Goal: Information Seeking & Learning: Learn about a topic

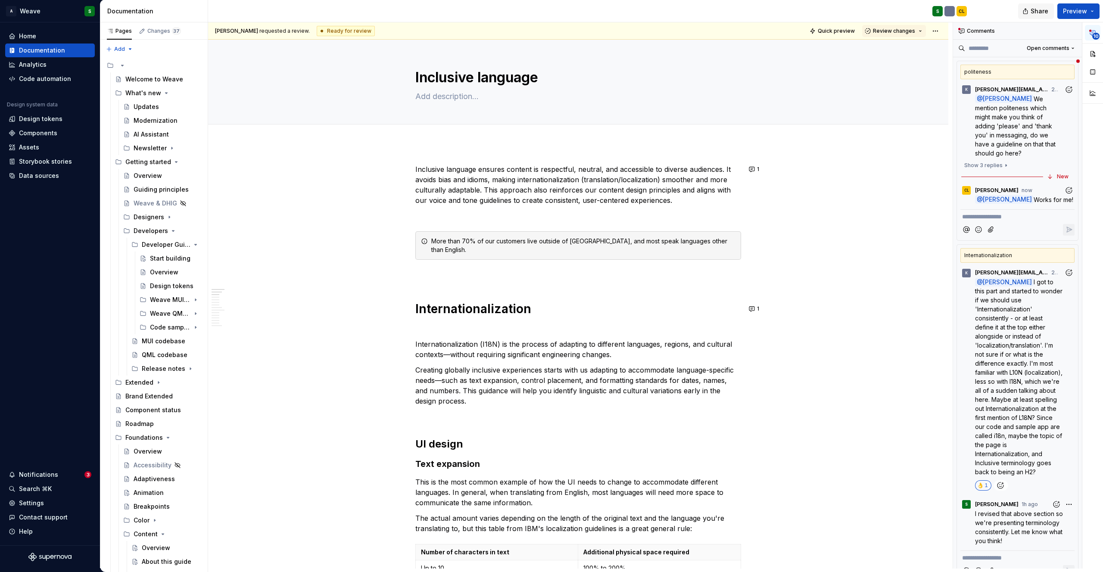
click at [1027, 12] on button "Share" at bounding box center [1036, 11] width 36 height 16
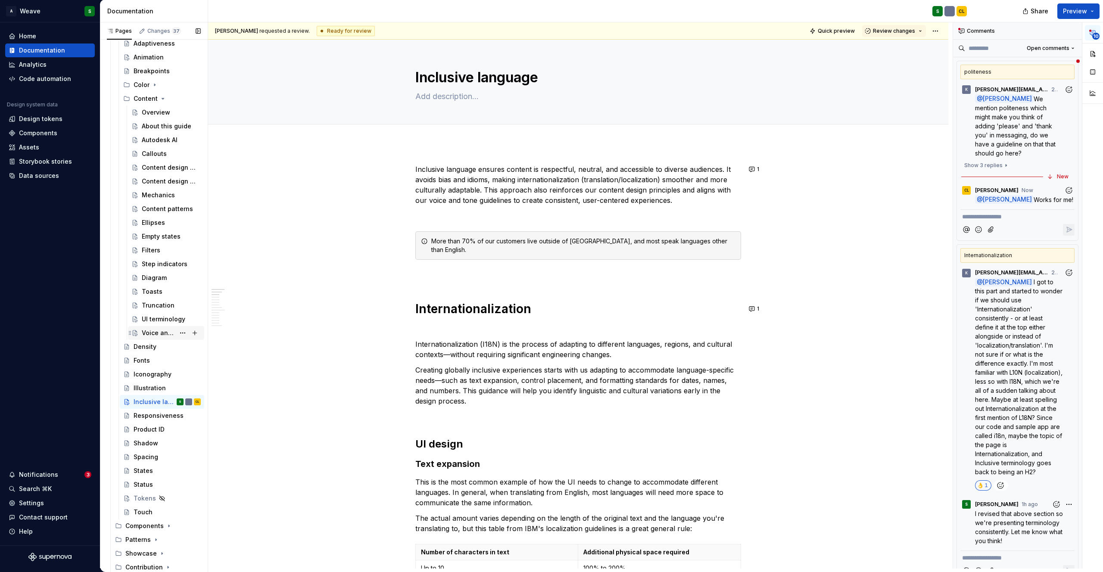
scroll to position [437, 0]
click at [180, 331] on button "Page tree" at bounding box center [183, 332] width 12 height 12
click at [391, 332] on html "A Weave S Home Documentation Analytics Code automation Design system data Desig…" at bounding box center [551, 286] width 1103 height 572
click at [936, 34] on html "A Weave S Home Documentation Analytics Code automation Design system data Desig…" at bounding box center [551, 286] width 1103 height 572
click at [959, 63] on div "Open preview" at bounding box center [973, 61] width 56 height 9
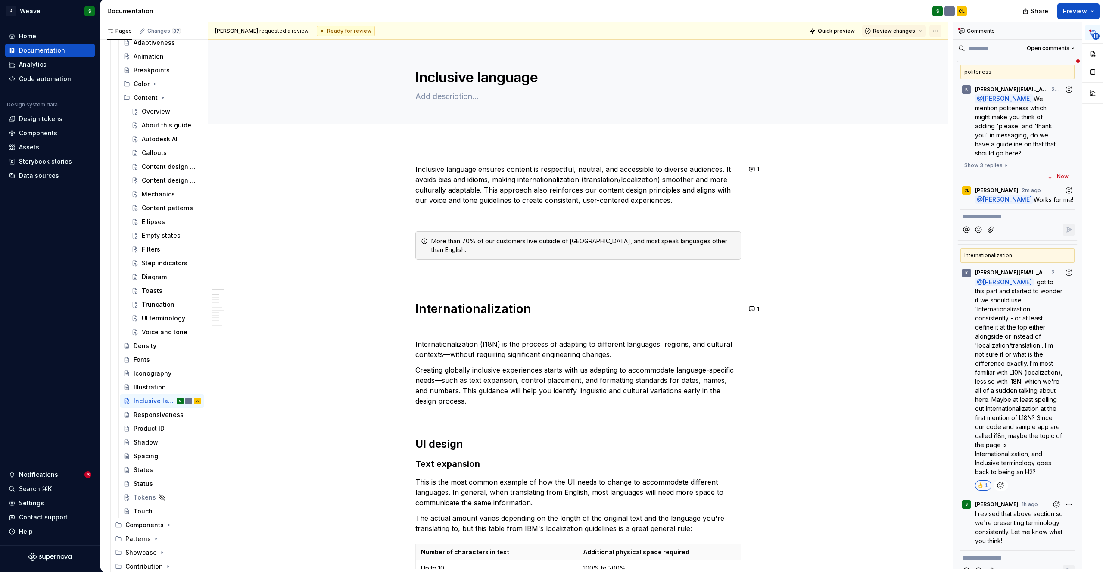
click at [938, 34] on html "A Weave S Home Documentation Analytics Code automation Design system data Desig…" at bounding box center [551, 286] width 1103 height 572
click at [855, 90] on html "A Weave S Home Documentation Analytics Code automation Design system data Desig…" at bounding box center [551, 286] width 1103 height 572
click at [838, 29] on span "Quick preview" at bounding box center [836, 31] width 37 height 7
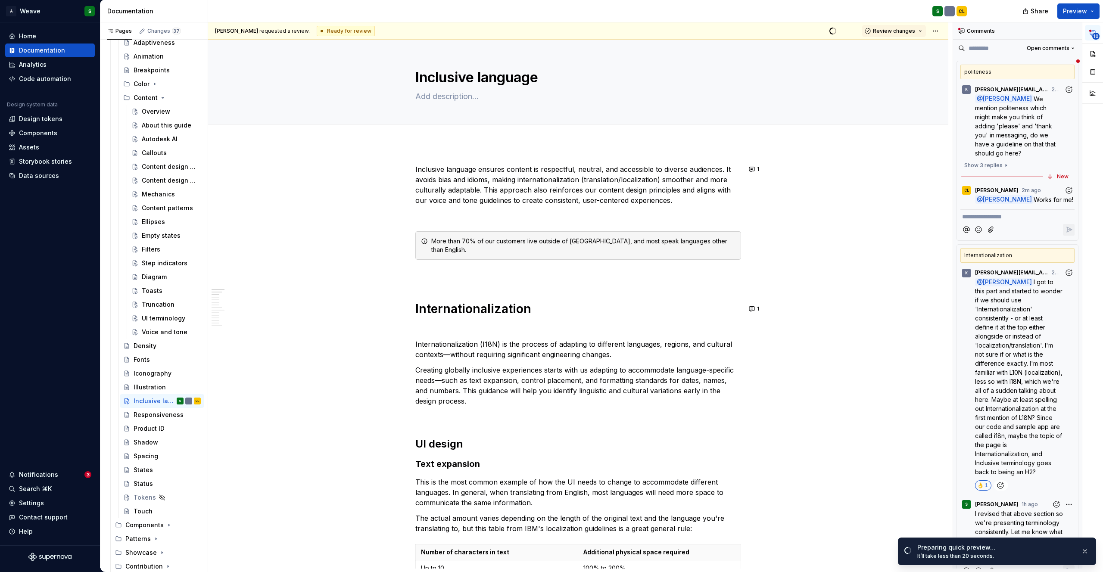
click at [1067, 192] on icon "Add reaction" at bounding box center [1069, 190] width 9 height 9
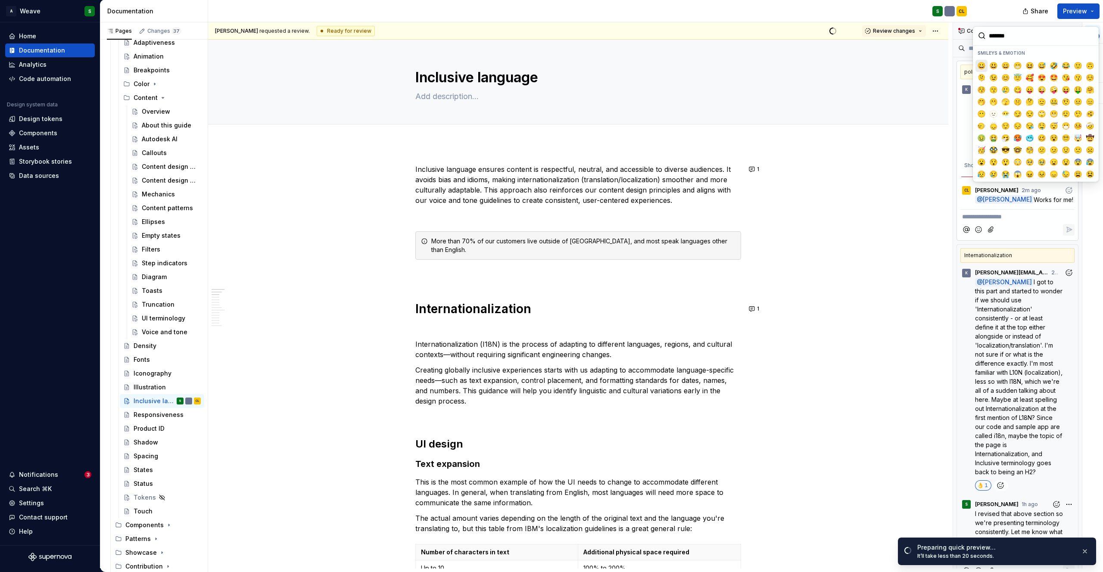
click at [983, 63] on span "😀" at bounding box center [981, 66] width 7 height 9
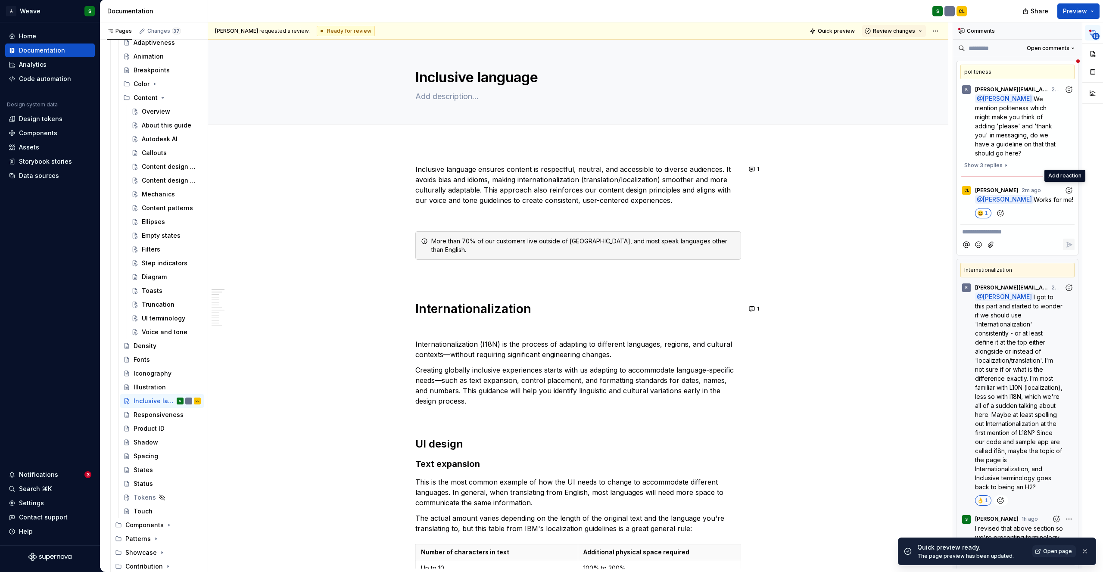
click at [1027, 208] on div "😀 1" at bounding box center [1025, 213] width 100 height 10
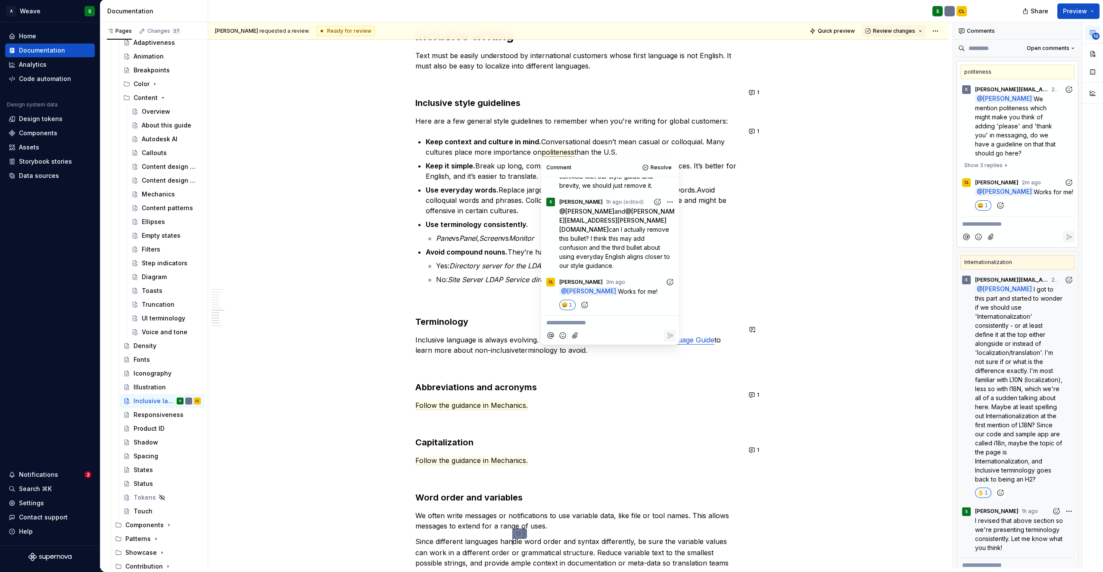
scroll to position [1628, 0]
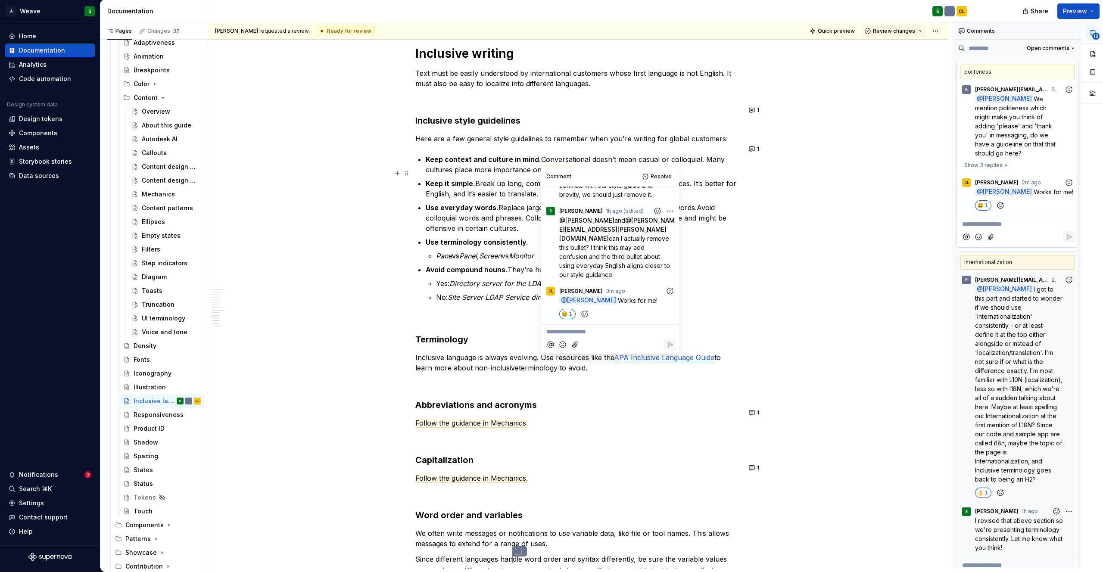
type textarea "*"
click at [403, 150] on span at bounding box center [406, 149] width 7 height 12
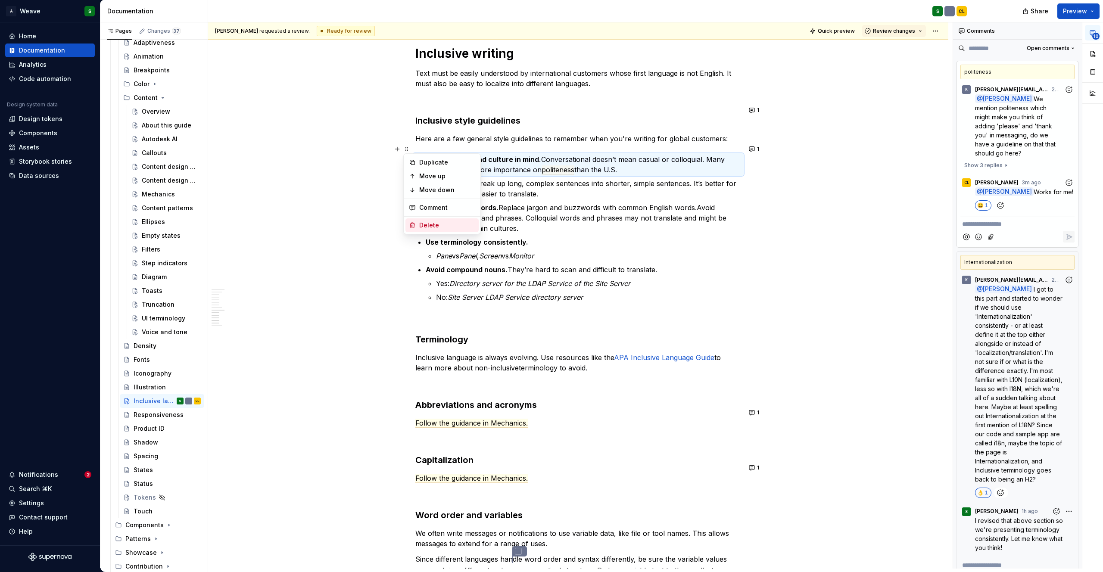
click at [426, 225] on div "Delete" at bounding box center [447, 225] width 56 height 9
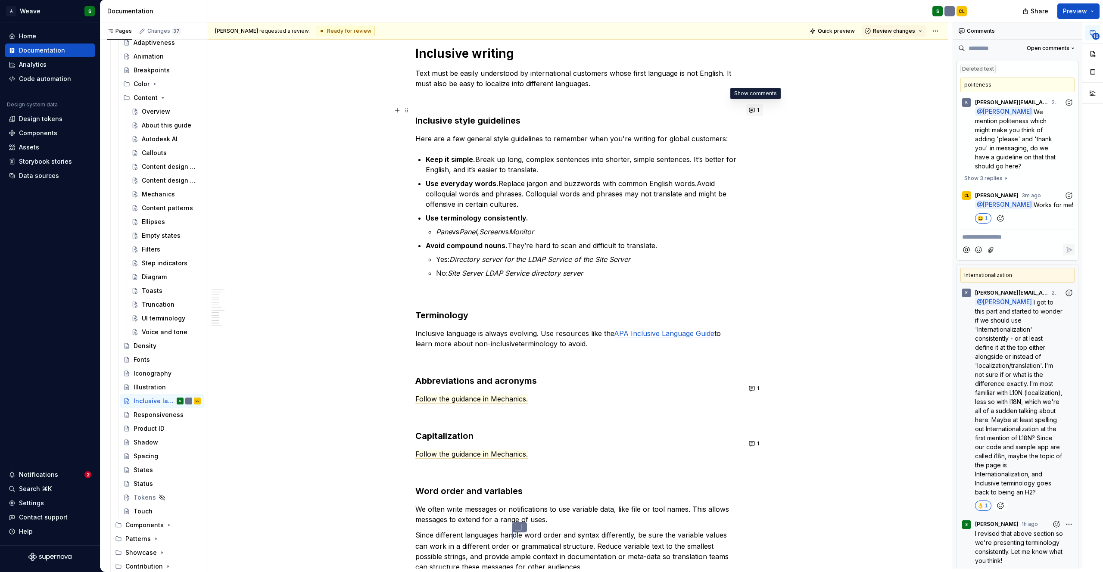
click at [751, 113] on button "1" at bounding box center [755, 110] width 17 height 12
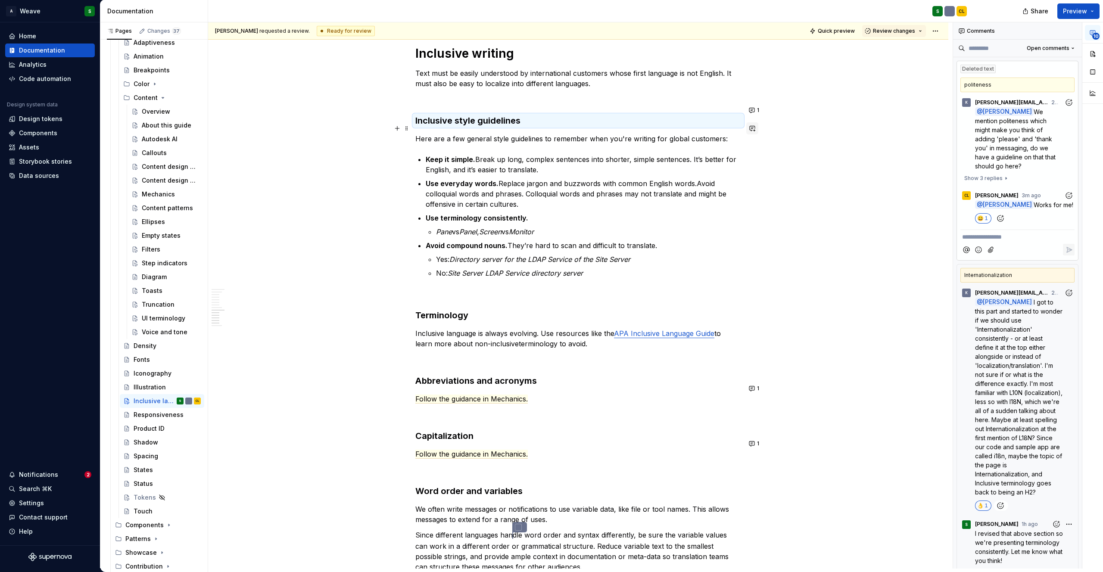
click at [754, 130] on button "button" at bounding box center [753, 128] width 12 height 12
click at [1005, 238] on p "**********" at bounding box center [1017, 237] width 111 height 9
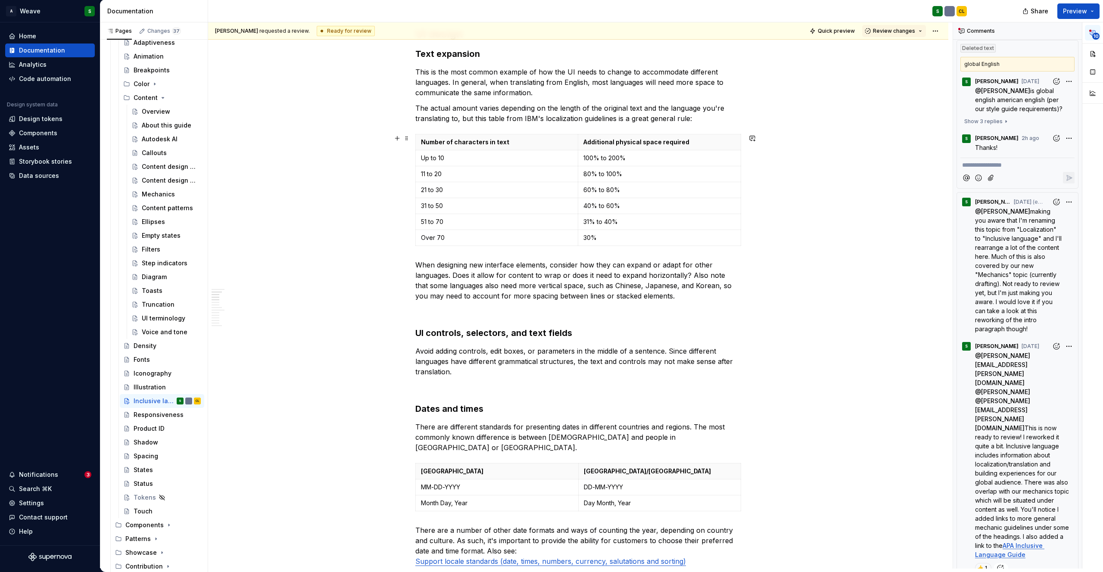
scroll to position [0, 0]
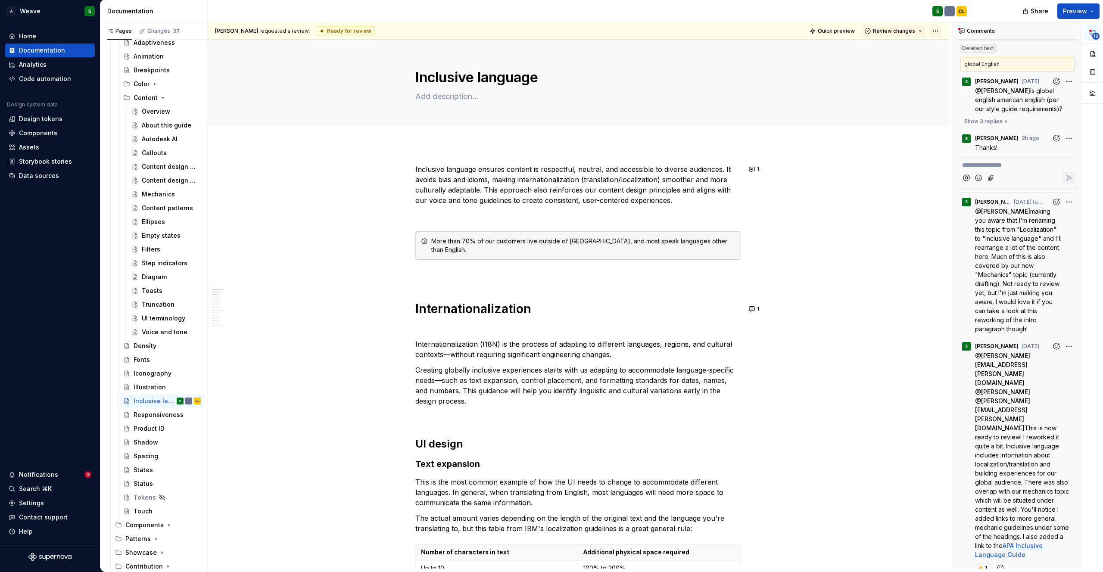
click at [932, 31] on html "A Weave S Home Documentation Analytics Code automation Design system data Desig…" at bounding box center [551, 286] width 1103 height 572
click at [947, 60] on div "Open preview" at bounding box center [973, 61] width 56 height 9
click at [453, 312] on h1 "Internationalization" at bounding box center [578, 309] width 326 height 16
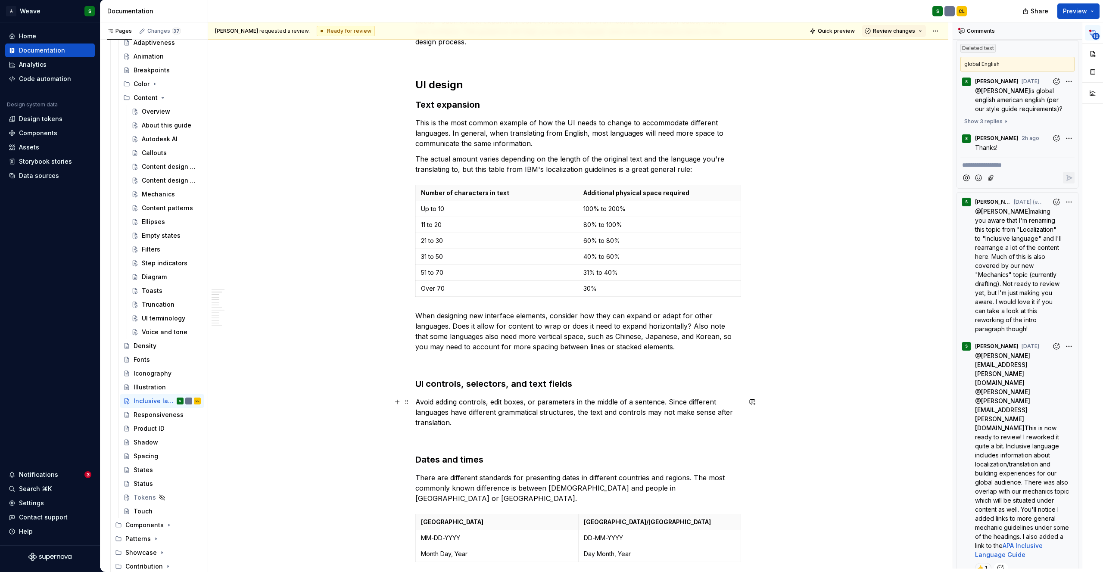
scroll to position [359, 0]
click at [427, 87] on h2 "UI design" at bounding box center [578, 85] width 326 height 14
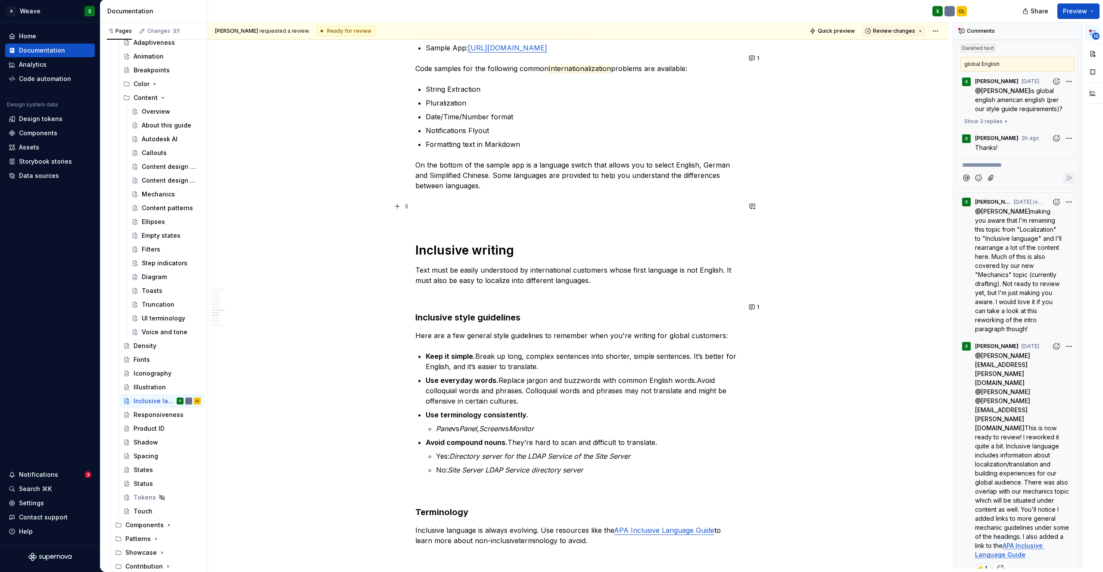
scroll to position [1457, 0]
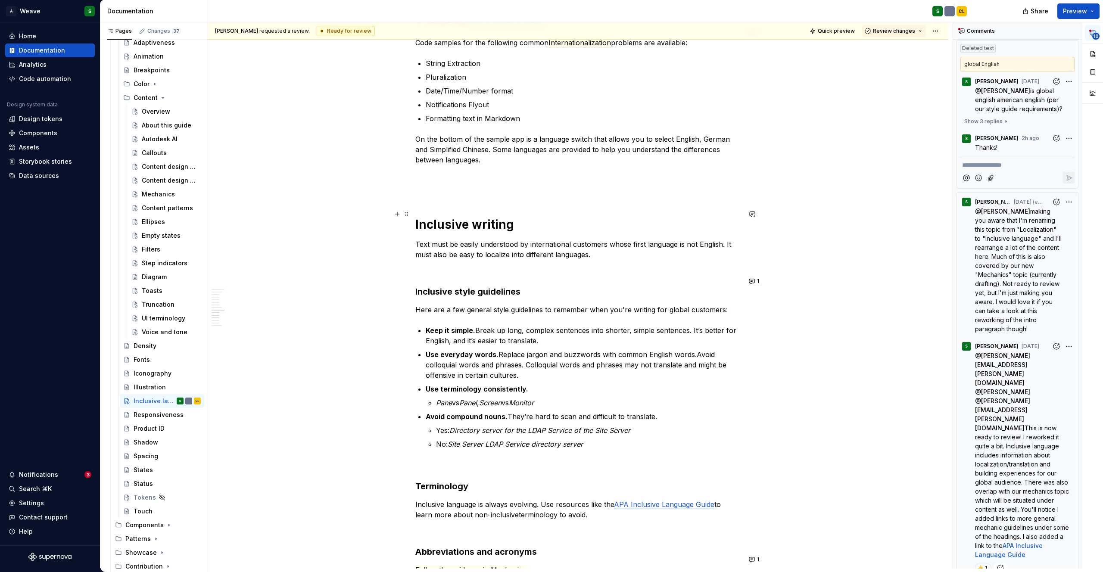
click at [461, 219] on h1 "Inclusive writing" at bounding box center [578, 225] width 326 height 16
click at [451, 287] on strong "Inclusive style guidelines" at bounding box center [467, 292] width 105 height 10
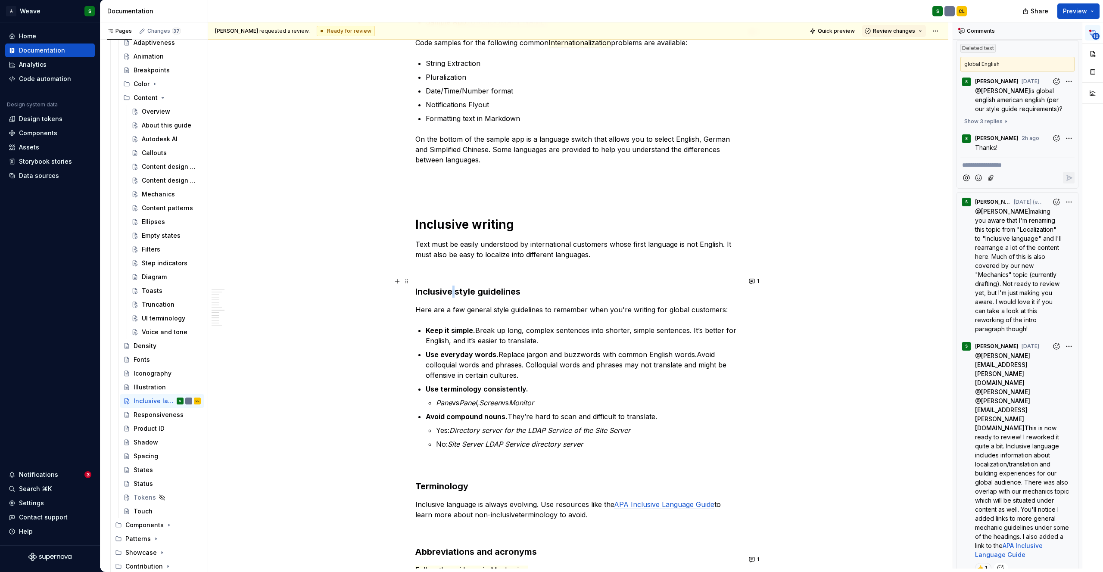
click at [451, 287] on strong "Inclusive style guidelines" at bounding box center [467, 292] width 105 height 10
click at [461, 264] on span "Heading 3" at bounding box center [450, 264] width 26 height 7
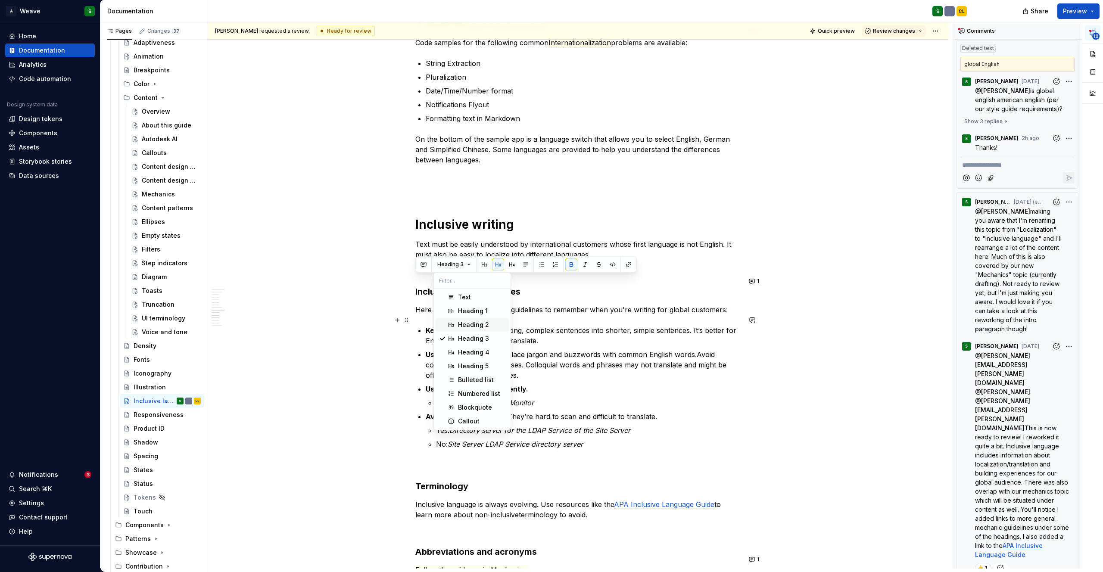
click at [465, 325] on div "Heading 2" at bounding box center [473, 325] width 31 height 9
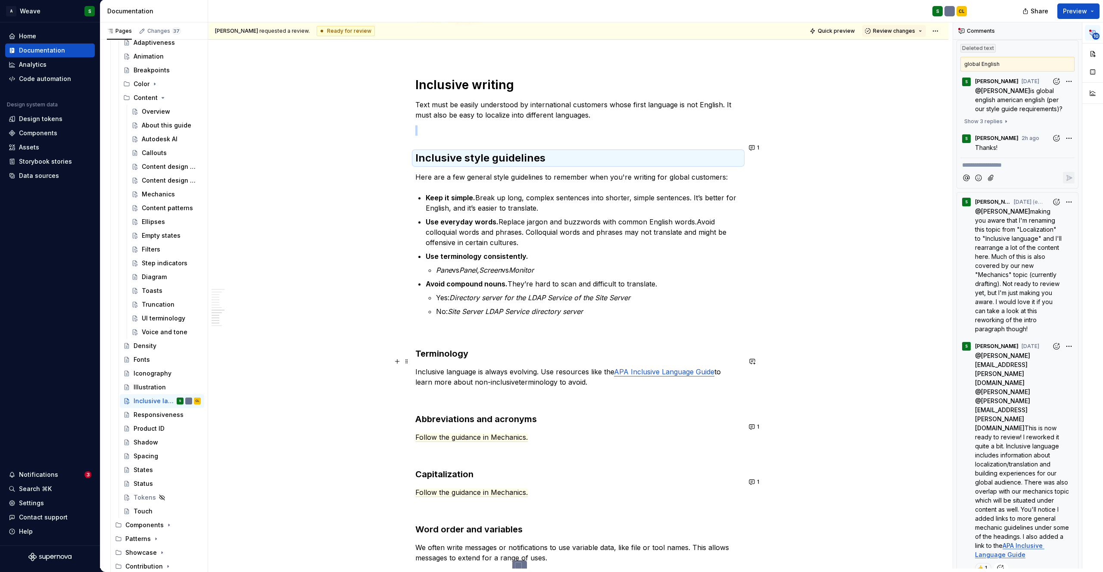
scroll to position [1597, 0]
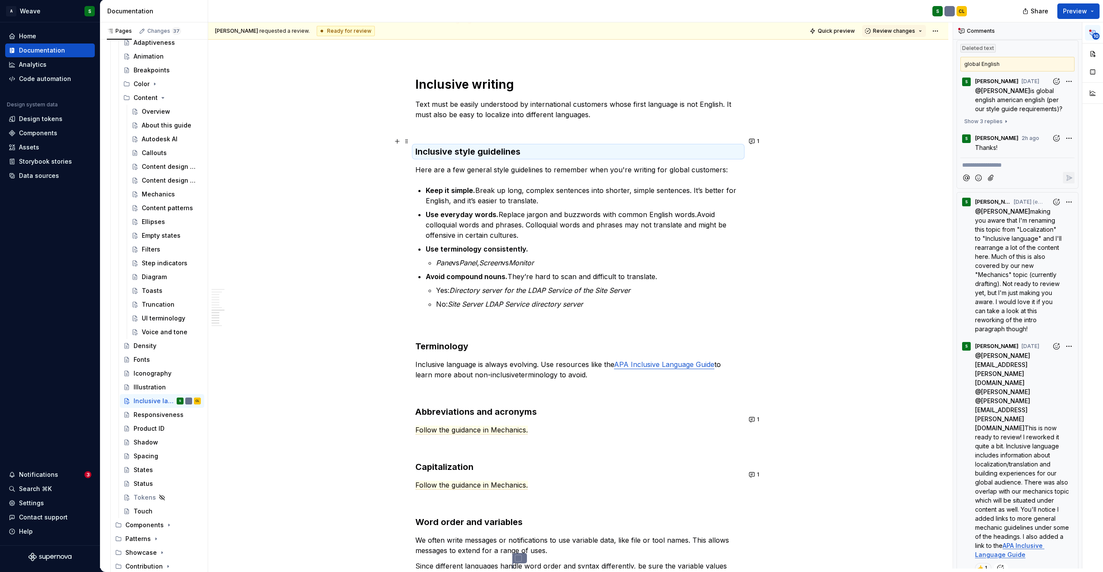
click at [487, 147] on strong "Inclusive style guidelines" at bounding box center [467, 152] width 105 height 10
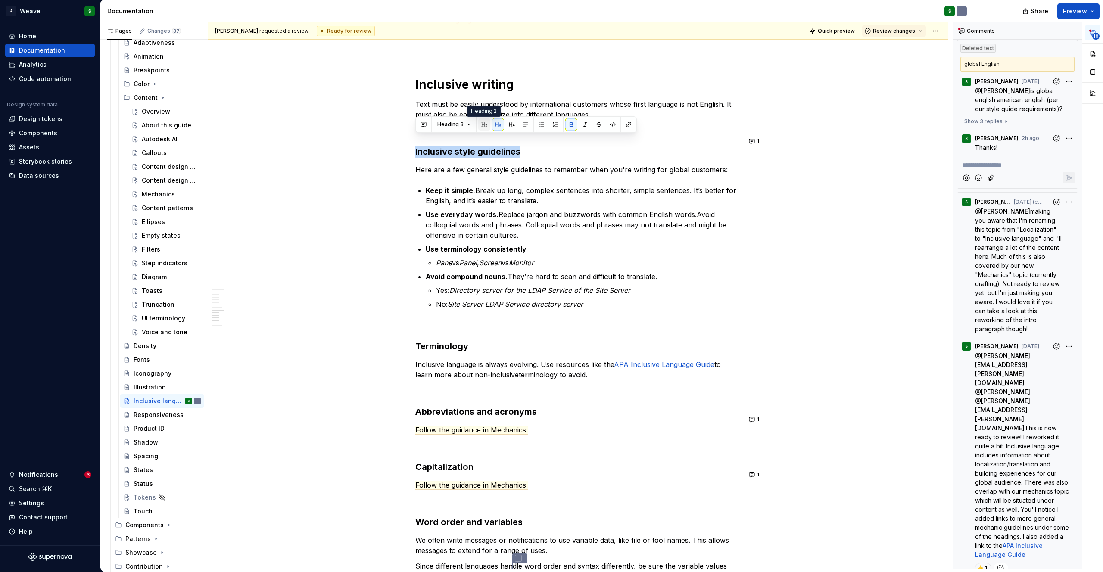
click at [483, 127] on button "button" at bounding box center [484, 125] width 12 height 12
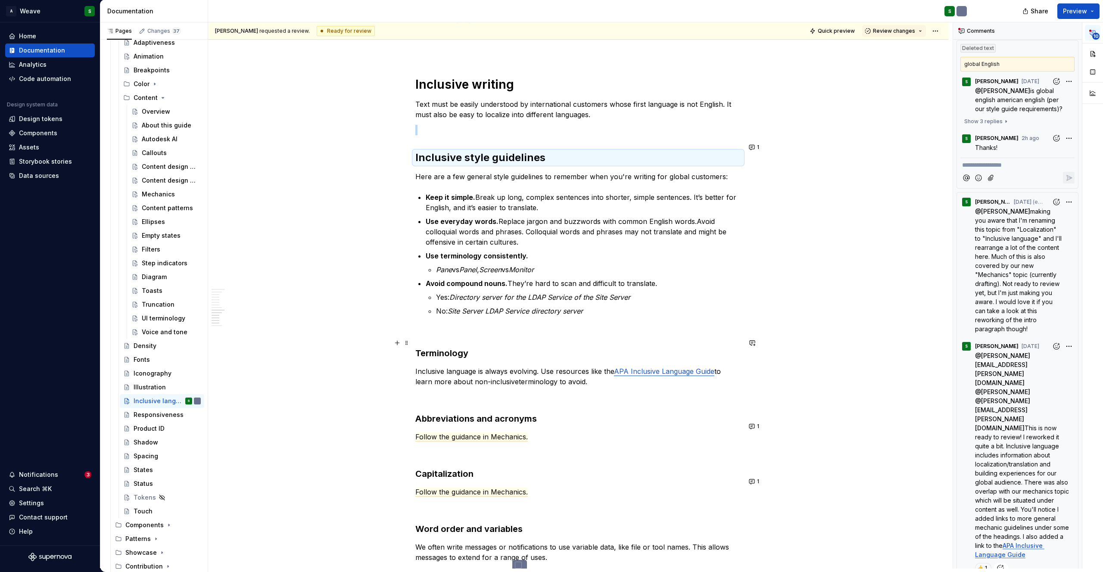
click at [442, 347] on h3 "Terminology" at bounding box center [578, 353] width 326 height 12
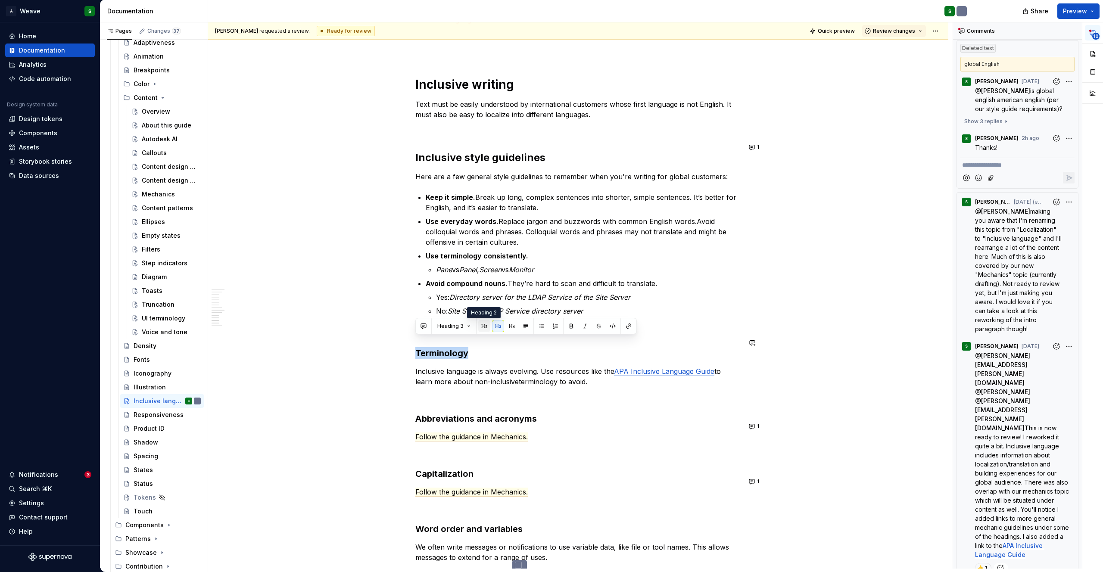
click at [486, 325] on button "button" at bounding box center [484, 326] width 12 height 12
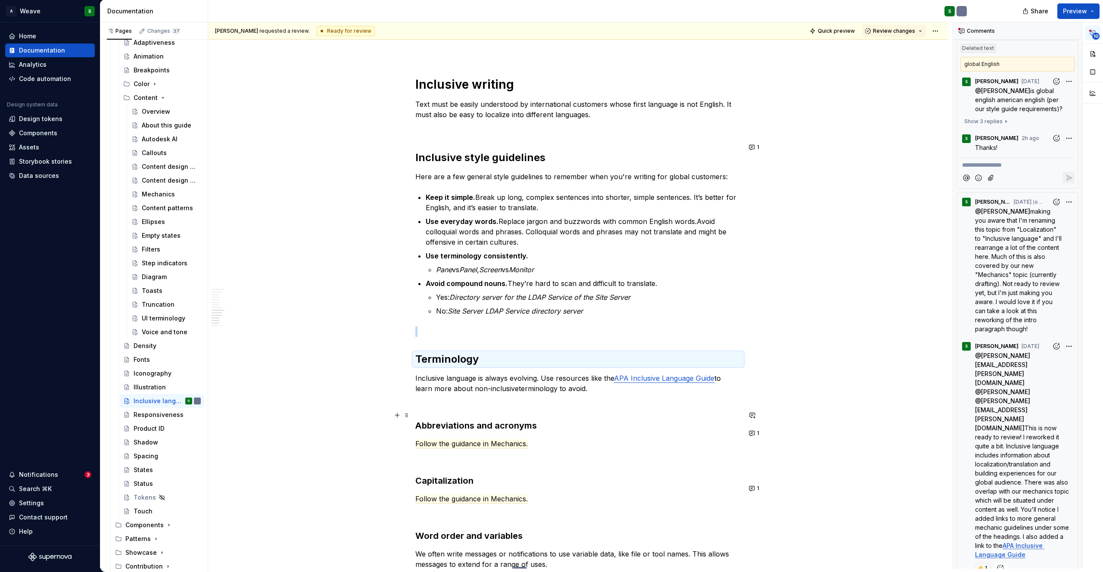
click at [461, 421] on strong "Abbreviations and acronyms" at bounding box center [476, 426] width 122 height 10
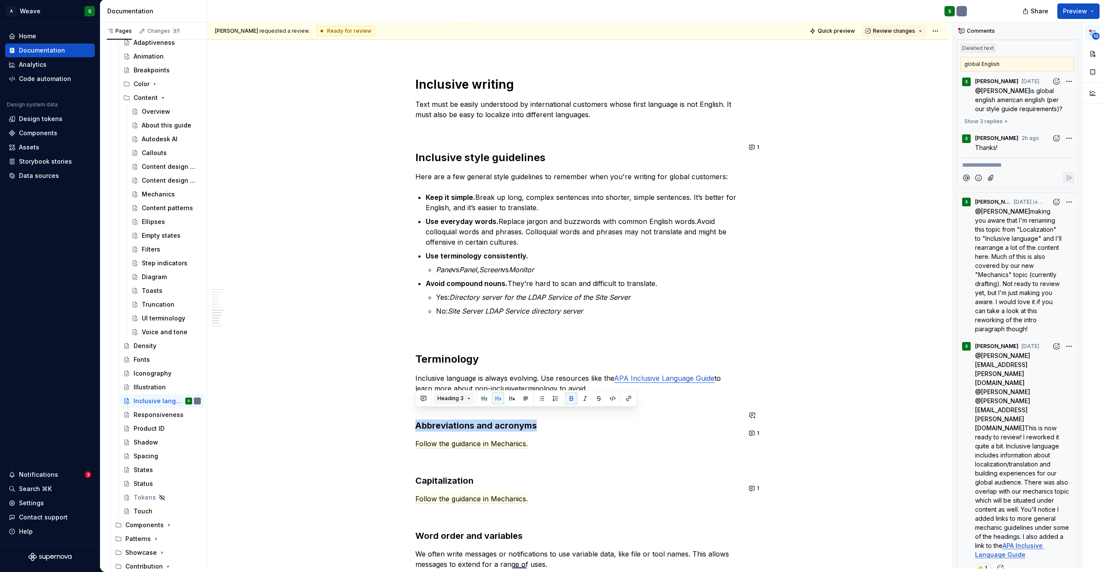
click at [463, 400] on button "Heading 3" at bounding box center [454, 399] width 41 height 12
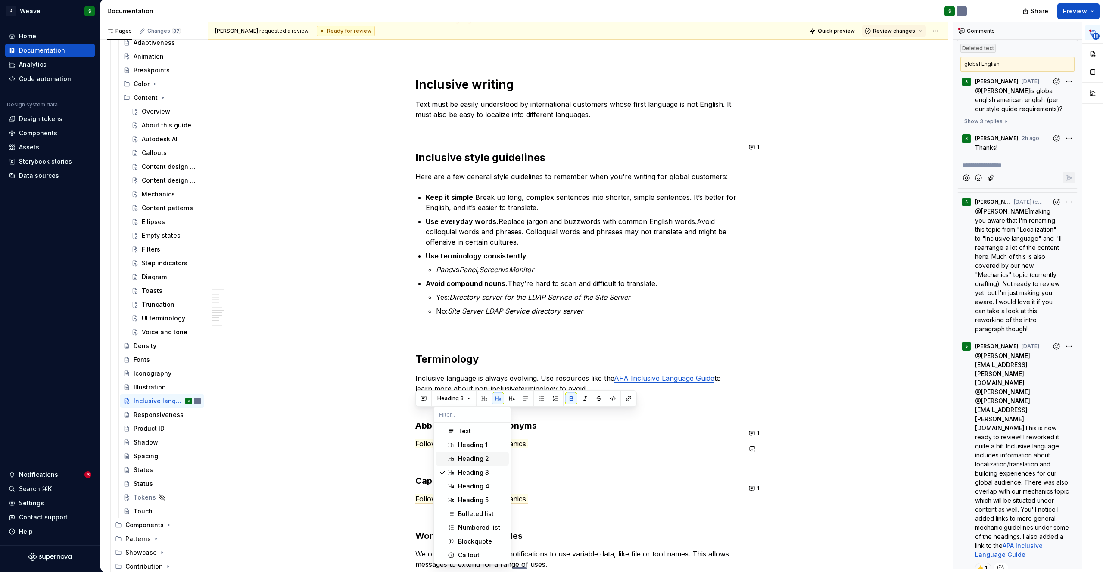
click at [463, 456] on div "Heading 2" at bounding box center [473, 459] width 31 height 9
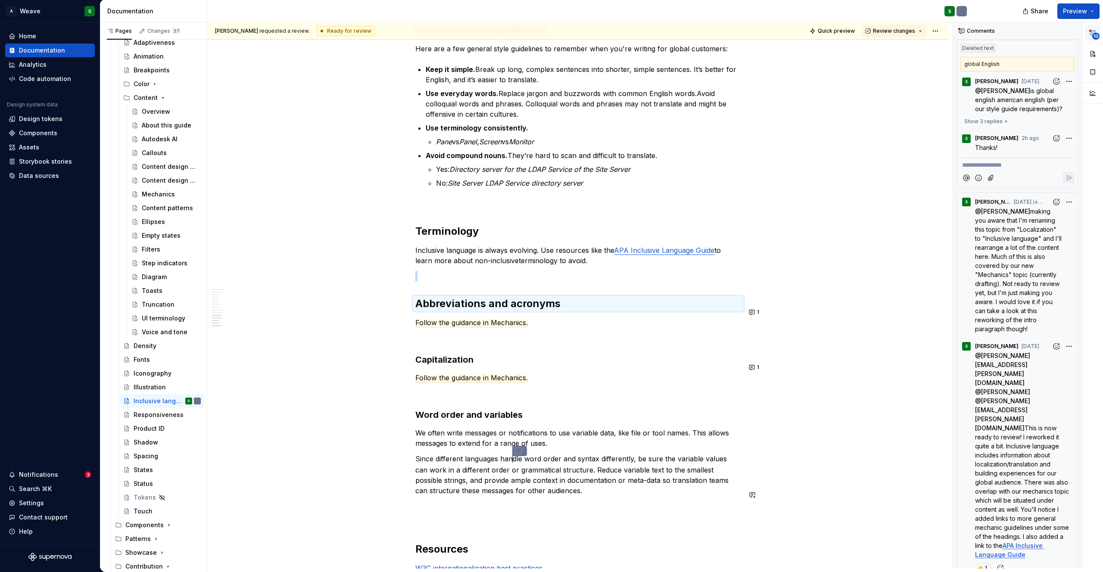
scroll to position [1767, 0]
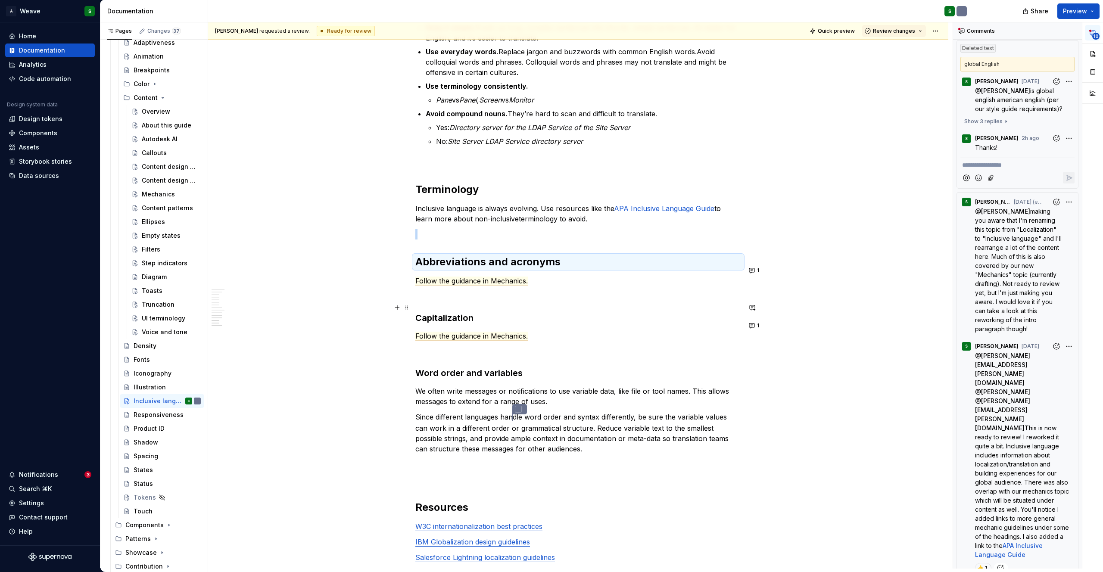
click at [444, 313] on strong "Capitalization" at bounding box center [444, 318] width 58 height 10
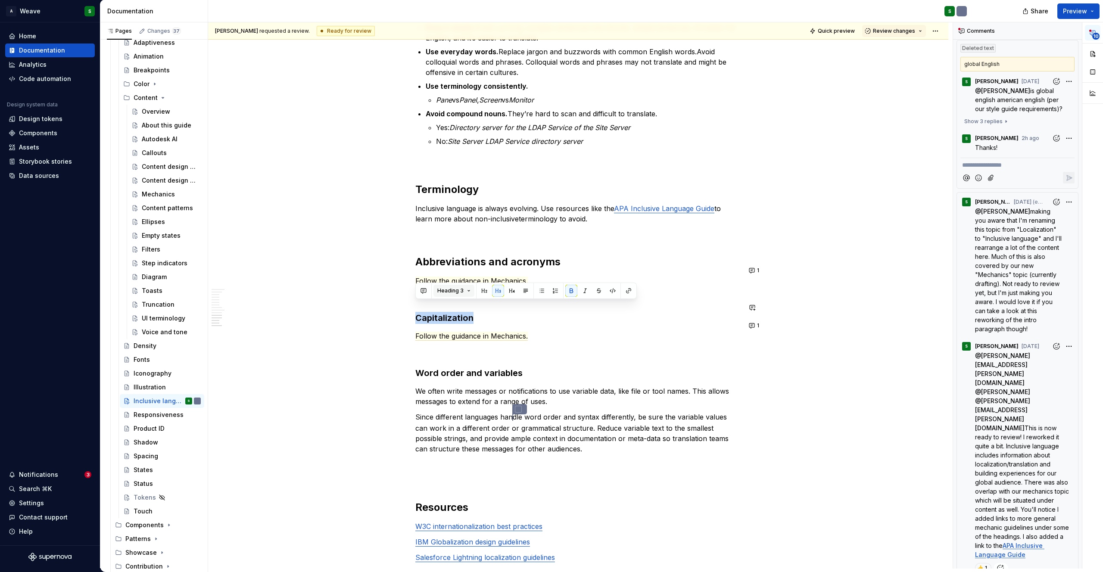
click at [451, 290] on span "Heading 3" at bounding box center [450, 290] width 26 height 7
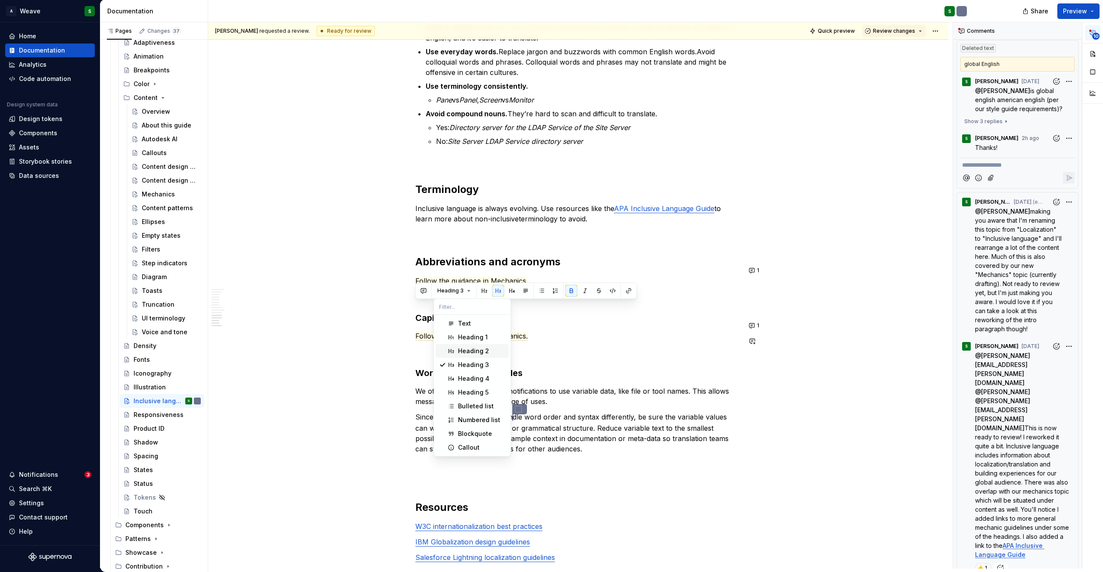
click at [456, 348] on span "Heading 2" at bounding box center [472, 351] width 73 height 14
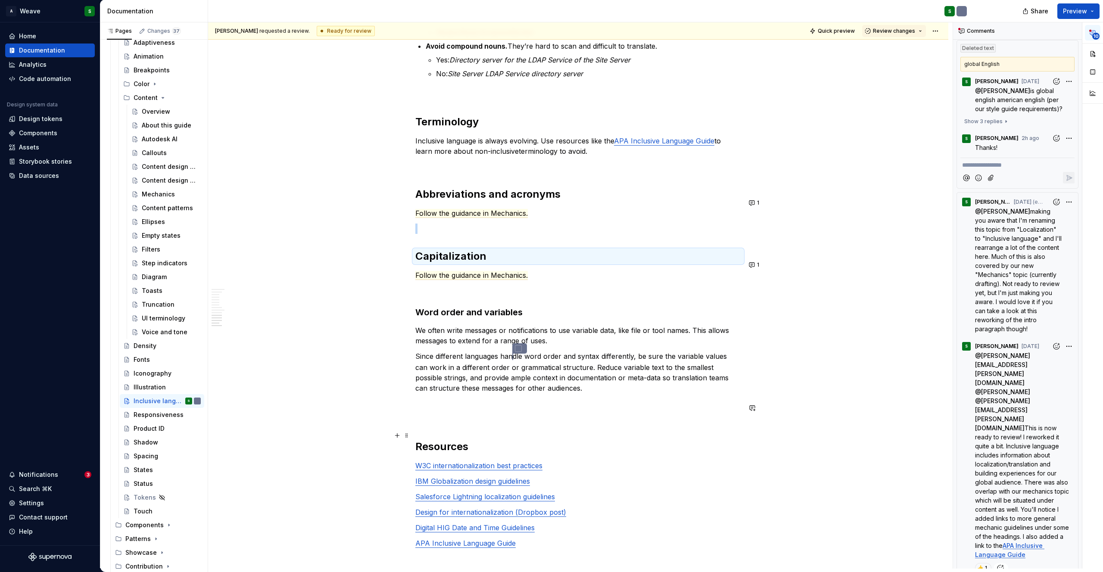
scroll to position [1846, 0]
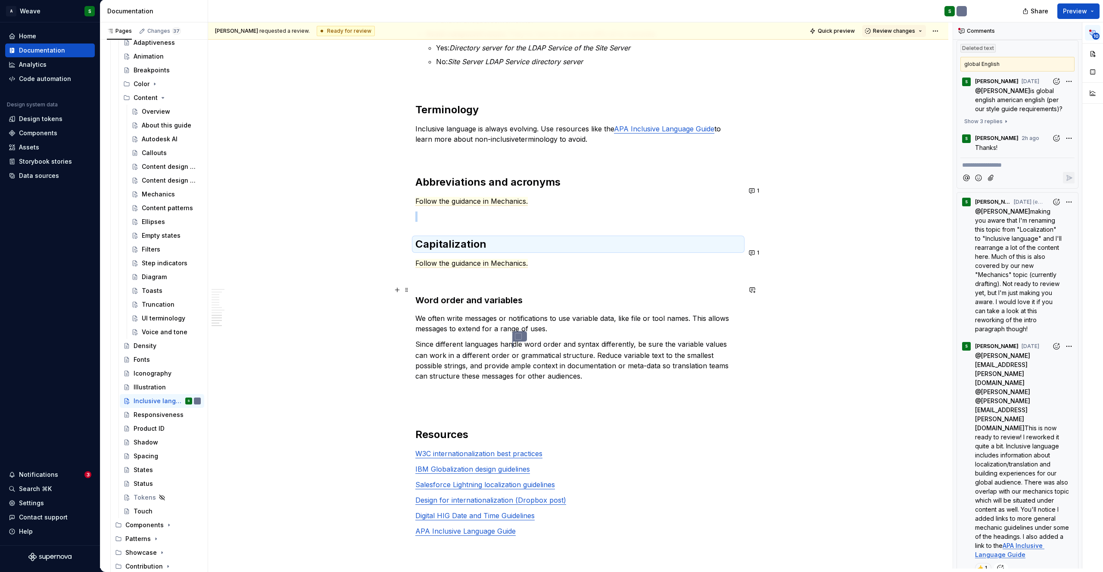
click at [457, 295] on strong "Word order and variables" at bounding box center [468, 300] width 107 height 10
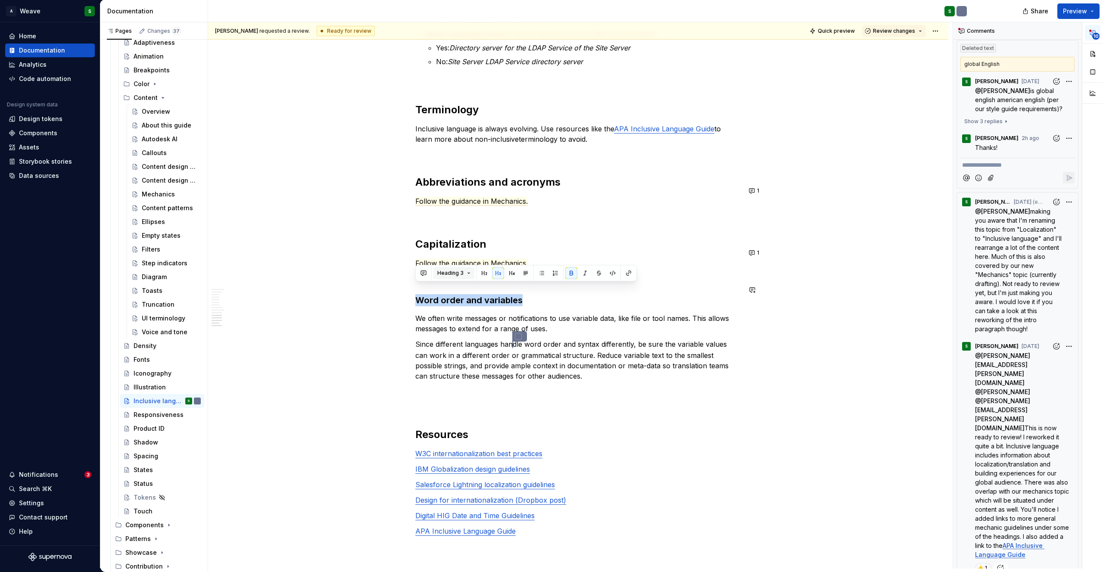
click at [460, 275] on span "Heading 3" at bounding box center [450, 273] width 26 height 7
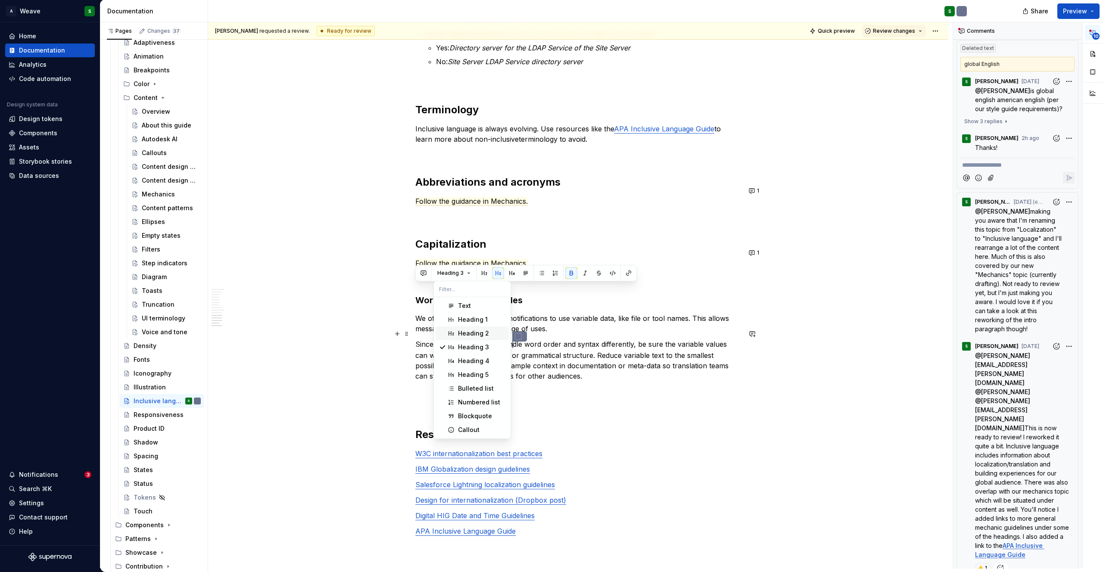
click at [461, 333] on div "Heading 2" at bounding box center [473, 333] width 31 height 9
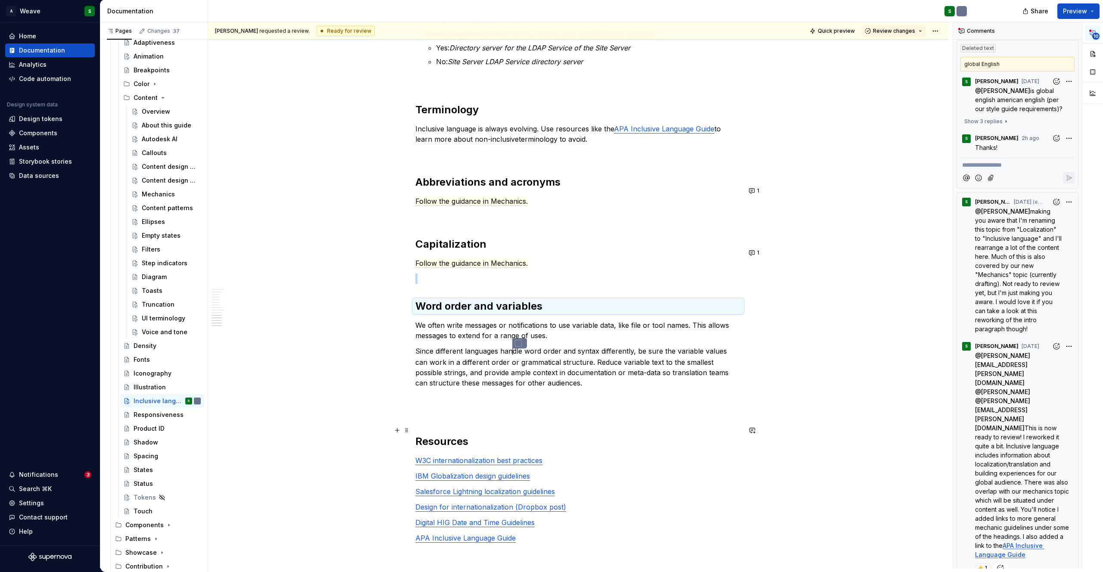
click at [432, 435] on h2 "Resources" at bounding box center [578, 442] width 326 height 14
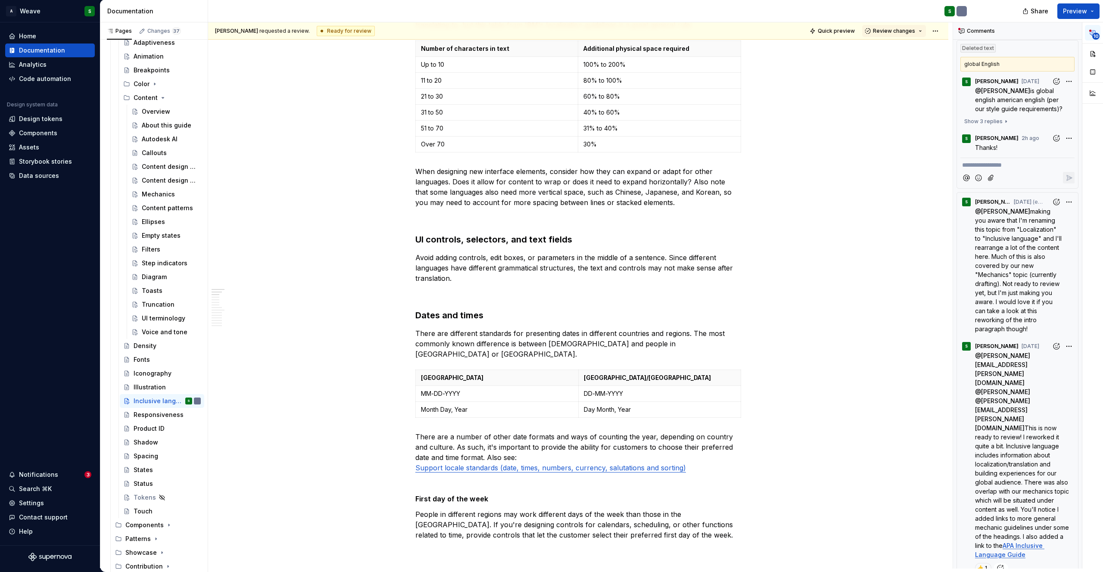
scroll to position [0, 0]
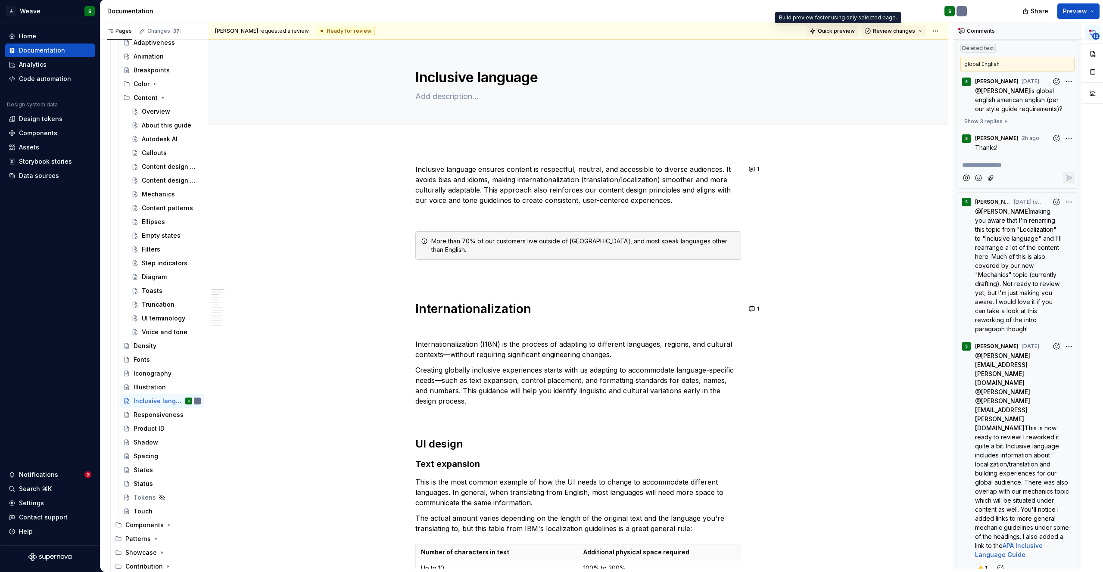
click at [839, 30] on span "Quick preview" at bounding box center [836, 31] width 37 height 7
click at [940, 32] on html "A Weave S Home Documentation Analytics Code automation Design system data Desig…" at bounding box center [551, 286] width 1103 height 572
click at [964, 63] on div "Open preview" at bounding box center [973, 61] width 56 height 9
click at [177, 261] on button "Page tree" at bounding box center [183, 263] width 12 height 12
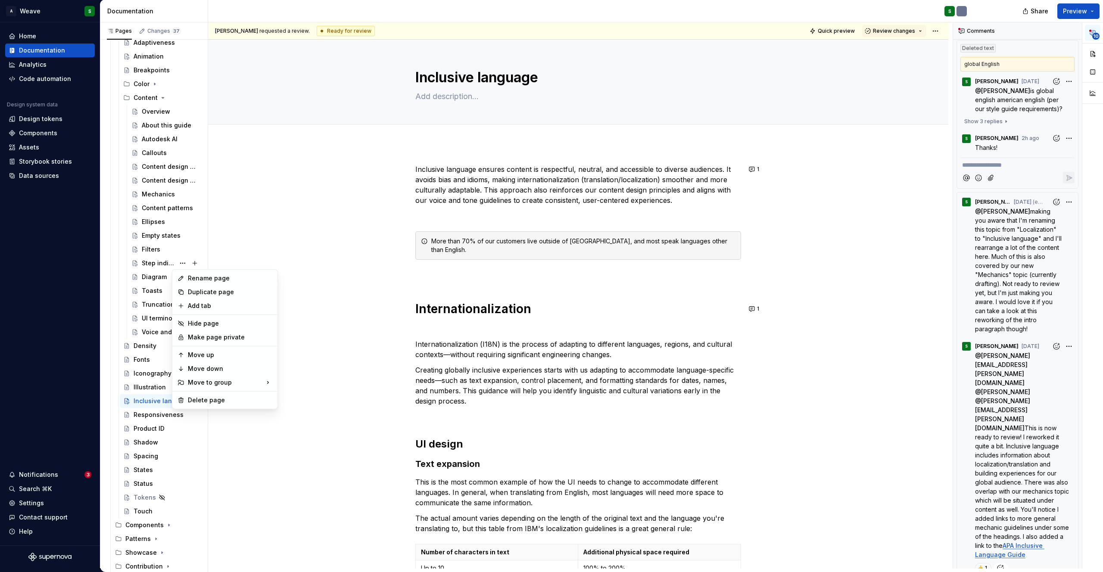
click at [303, 259] on html "A Weave S Home Documentation Analytics Code automation Design system data Desig…" at bounding box center [551, 286] width 1103 height 572
click at [960, 31] on icon at bounding box center [962, 31] width 7 height 7
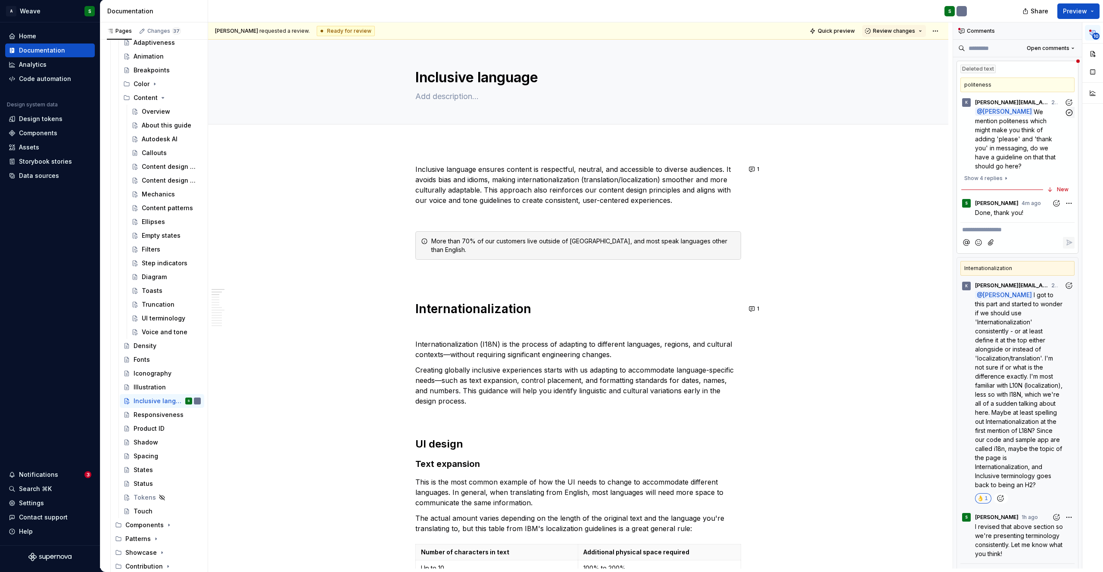
click at [1010, 135] on span "We mention politeness which might make you think of adding 'please' and 'thank …" at bounding box center [1016, 139] width 82 height 62
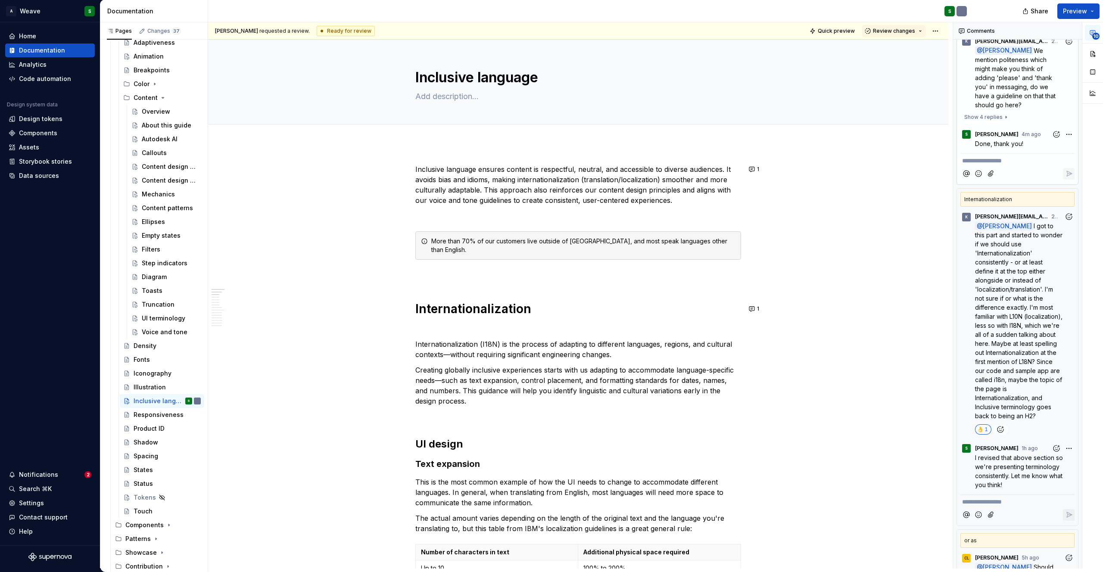
scroll to position [85, 0]
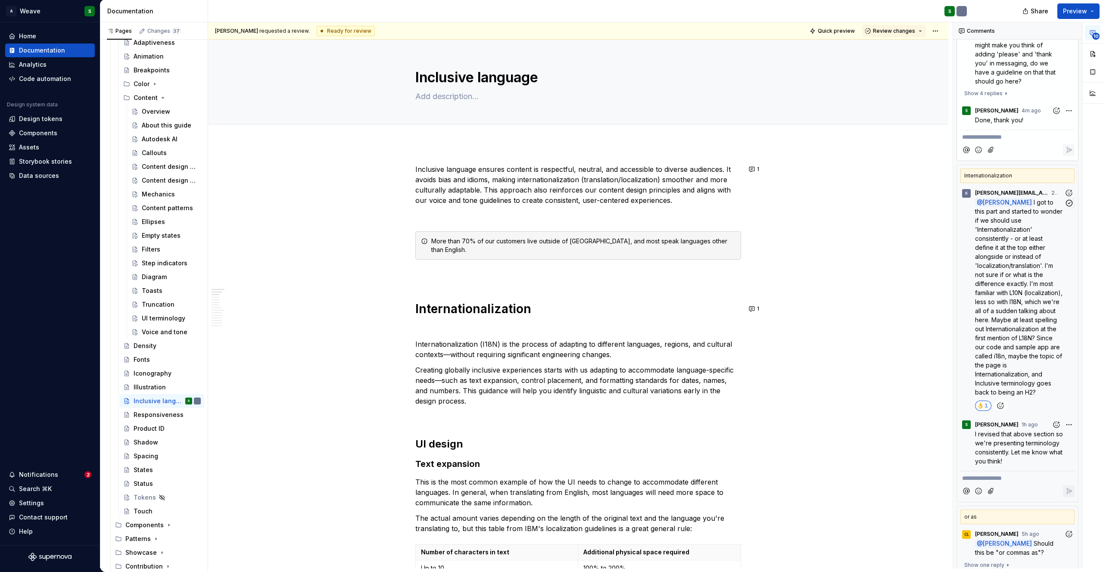
click at [997, 254] on span "I got to this part and started to wonder if we should use 'Internationalization…" at bounding box center [1019, 297] width 89 height 197
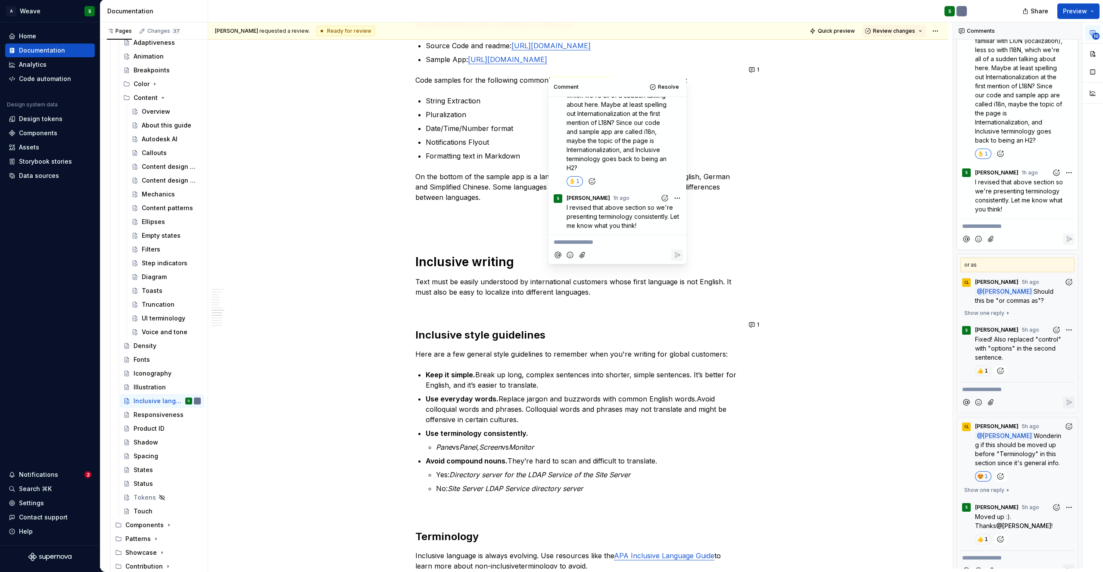
scroll to position [0, 0]
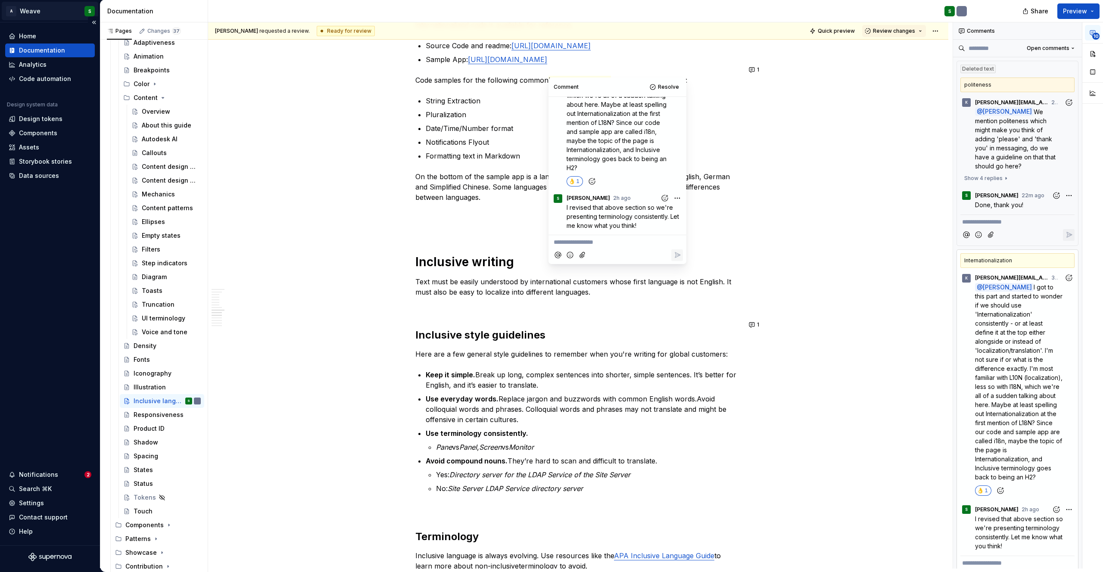
type textarea "*"
